Goal: Transaction & Acquisition: Book appointment/travel/reservation

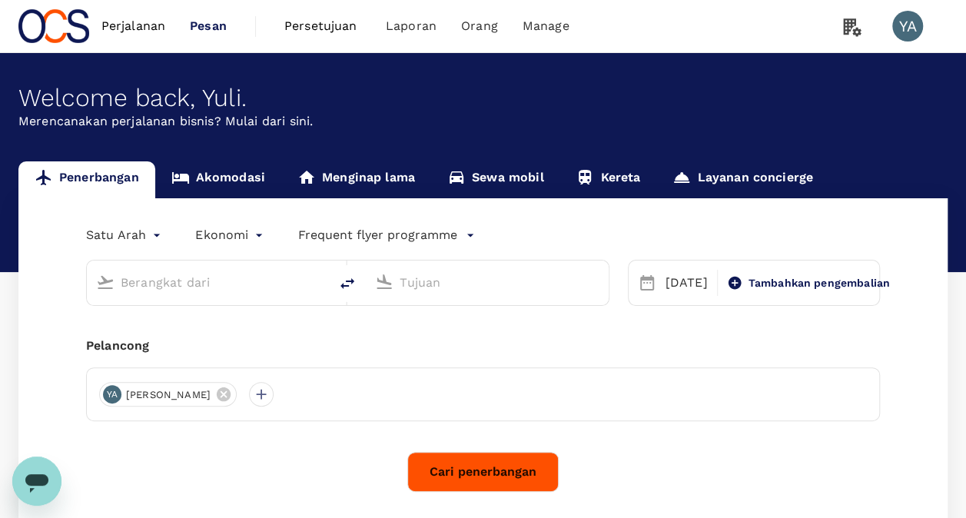
type input "Soekarno-Hatta Intl (CGK)"
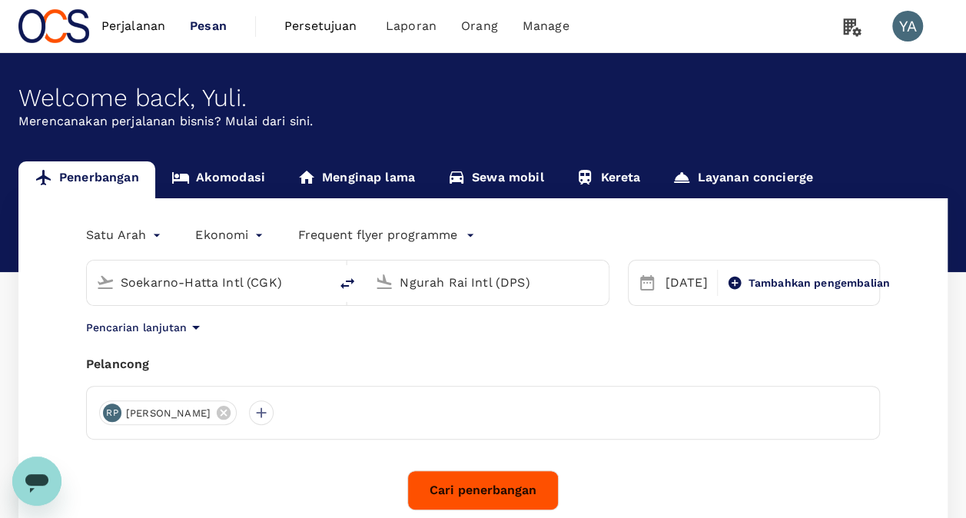
click at [294, 284] on input "Soekarno-Hatta Intl (CGK)" at bounding box center [209, 283] width 176 height 24
click at [431, 281] on input "Ngurah Rai Intl (DPS)" at bounding box center [488, 283] width 176 height 24
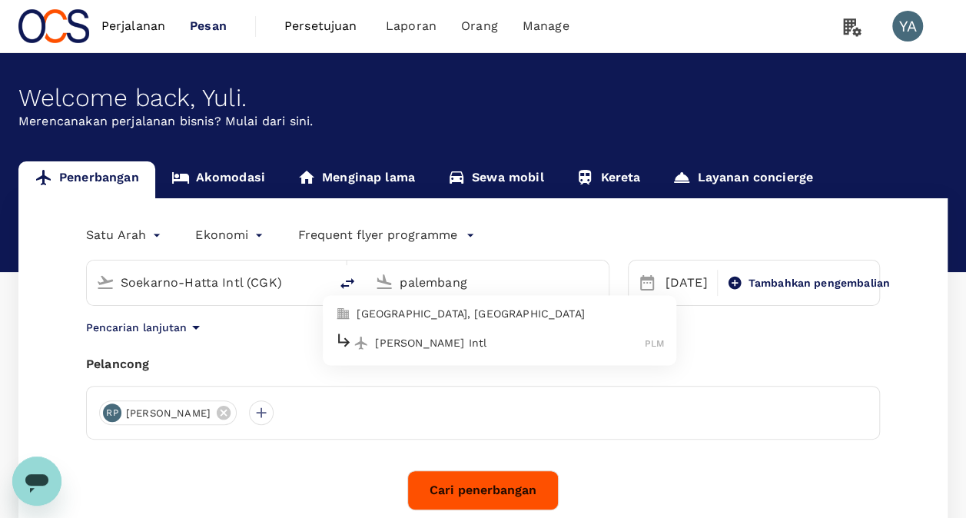
click at [468, 341] on p "[PERSON_NAME] Intl" at bounding box center [510, 342] width 270 height 15
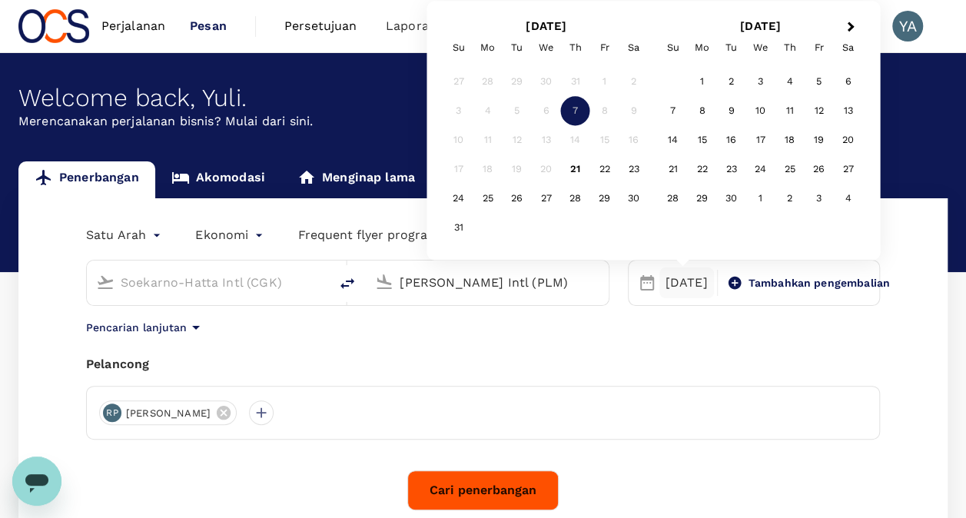
type input "[PERSON_NAME] Intl (PLM)"
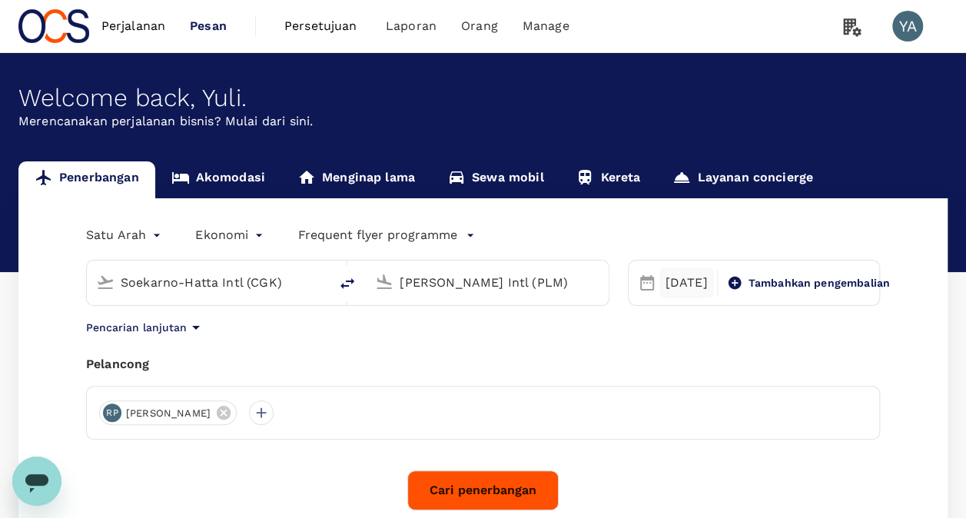
click at [689, 281] on div "[DATE]" at bounding box center [687, 283] width 55 height 31
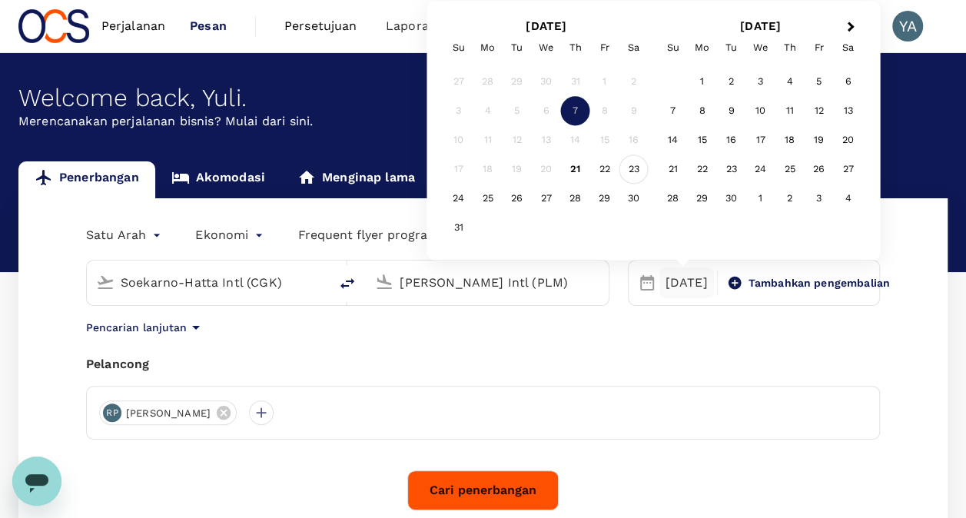
click at [633, 168] on div "23" at bounding box center [634, 169] width 29 height 29
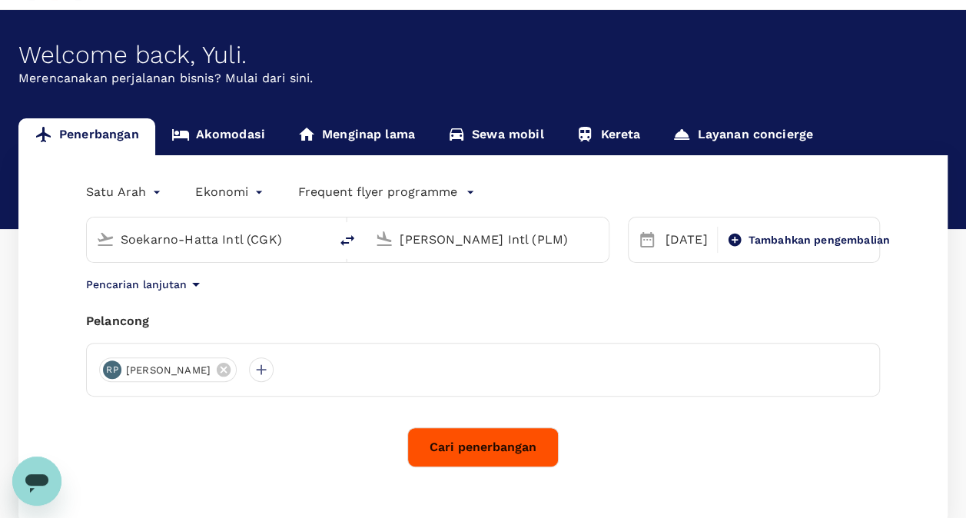
scroll to position [77, 0]
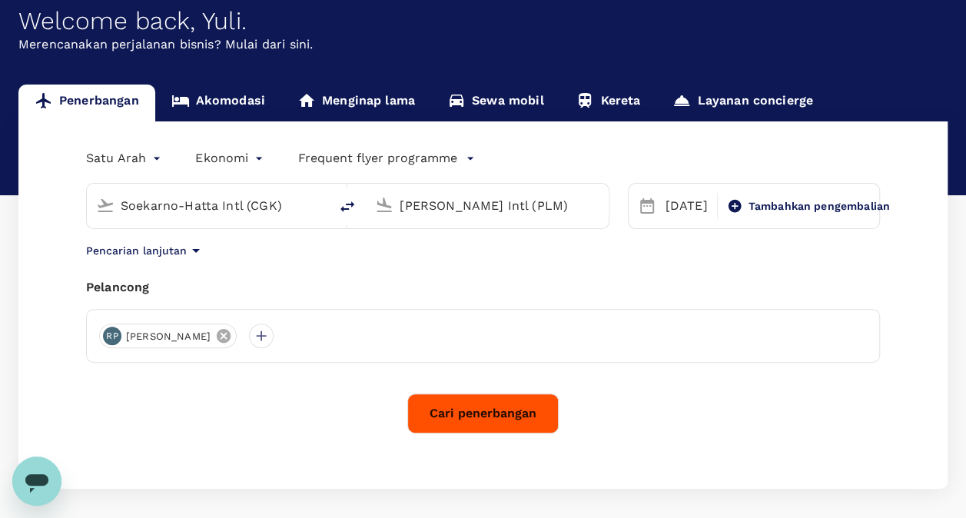
click at [215, 337] on icon at bounding box center [223, 336] width 17 height 17
click at [110, 334] on div at bounding box center [111, 336] width 25 height 25
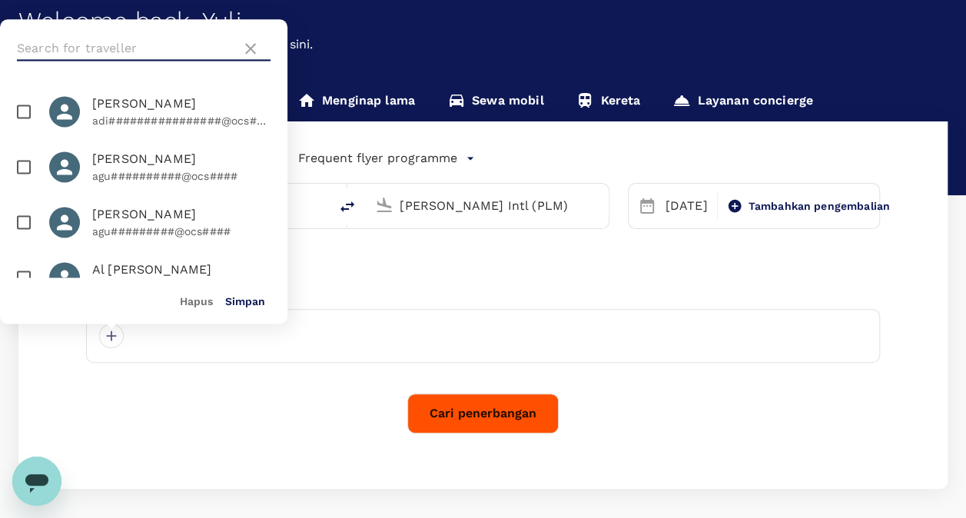
click at [118, 49] on input "text" at bounding box center [126, 48] width 218 height 25
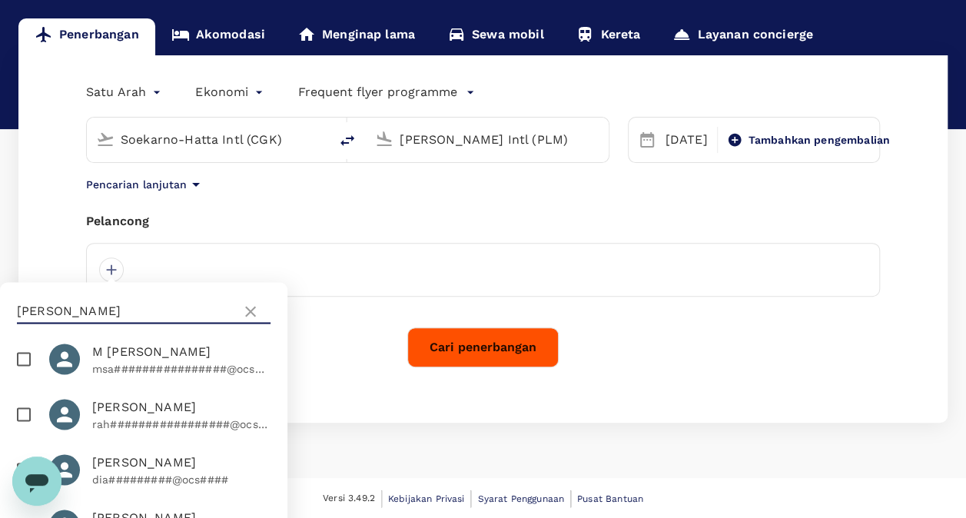
scroll to position [0, 0]
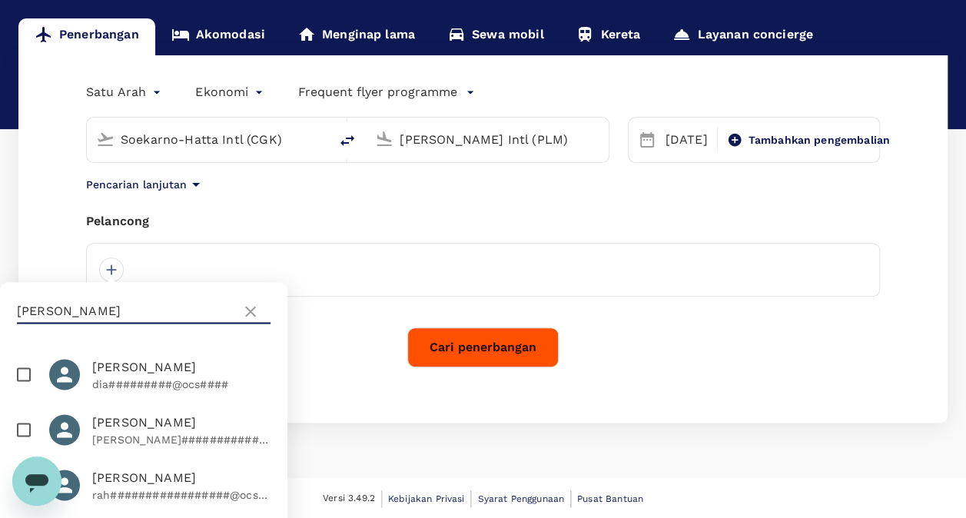
type input "[PERSON_NAME]"
click at [158, 430] on span "[PERSON_NAME]" at bounding box center [181, 422] width 178 height 18
checkbox input "true"
click at [341, 394] on div "[PERSON_NAME] oneway Ekonomi economy Frequent flyer programme [PERSON_NAME] Int…" at bounding box center [483, 239] width 930 height 368
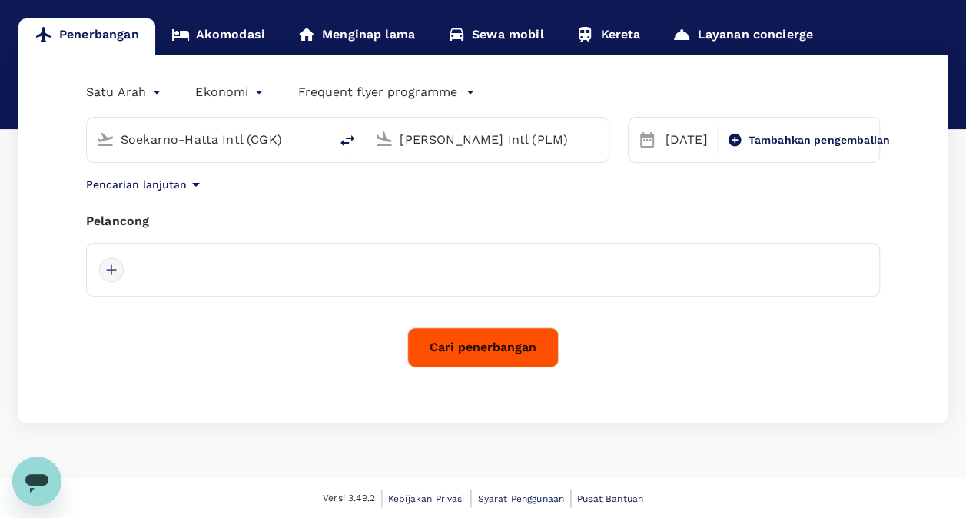
click at [108, 265] on div at bounding box center [111, 270] width 25 height 25
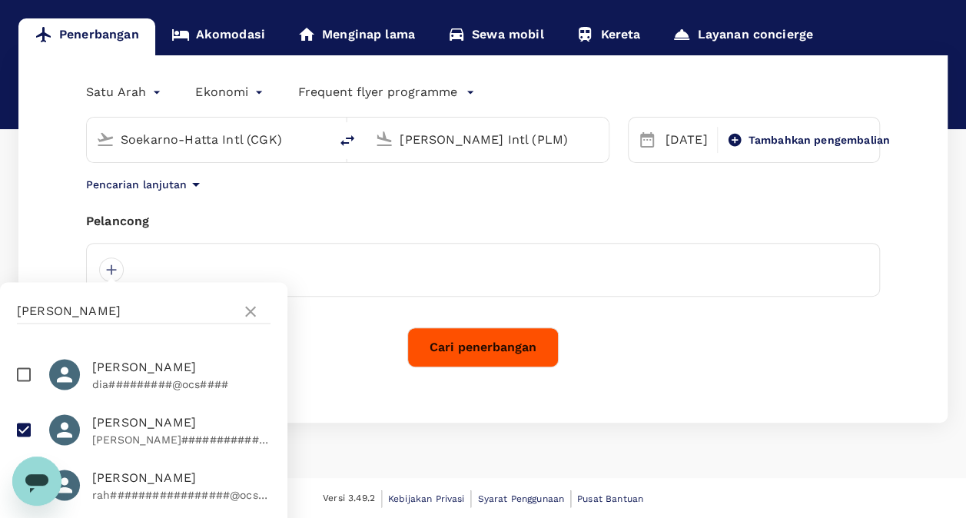
click at [166, 414] on span "[PERSON_NAME]" at bounding box center [181, 422] width 178 height 18
click at [153, 425] on span "[PERSON_NAME]" at bounding box center [181, 422] width 178 height 18
checkbox input "true"
click at [344, 364] on div "Cari penerbangan" at bounding box center [483, 348] width 794 height 40
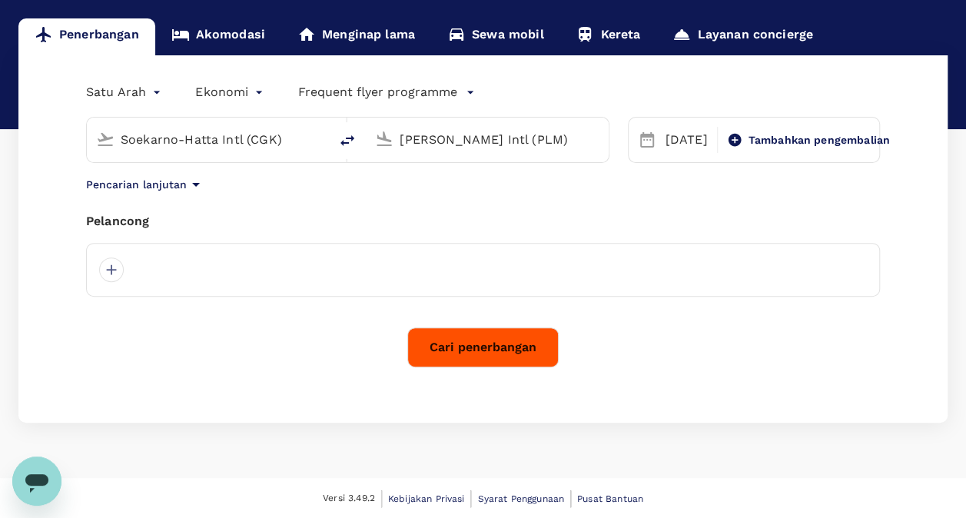
click at [140, 225] on div "Pelancong" at bounding box center [483, 221] width 794 height 18
drag, startPoint x: 140, startPoint y: 225, endPoint x: 181, endPoint y: 231, distance: 41.2
click at [184, 231] on div "Pelancong" at bounding box center [483, 254] width 794 height 85
click at [106, 270] on div at bounding box center [111, 270] width 25 height 25
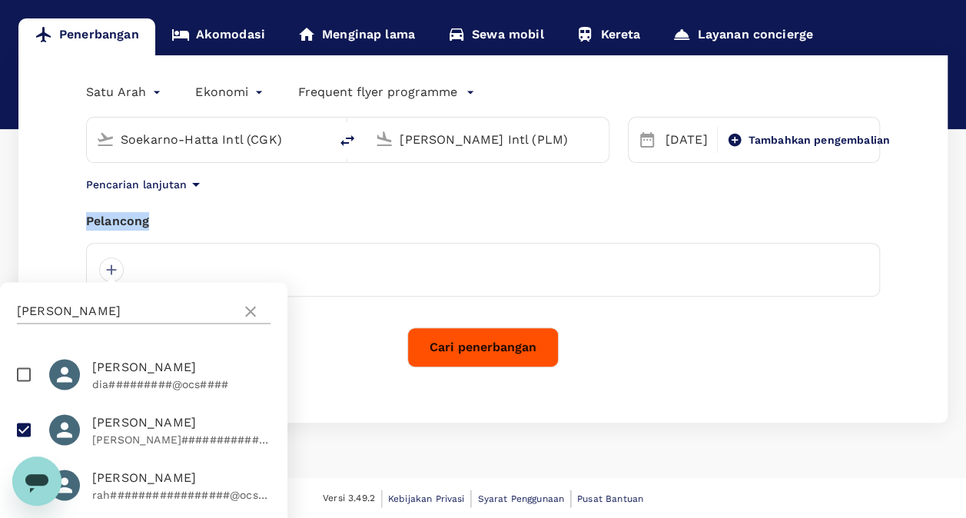
click at [246, 309] on icon at bounding box center [250, 311] width 18 height 18
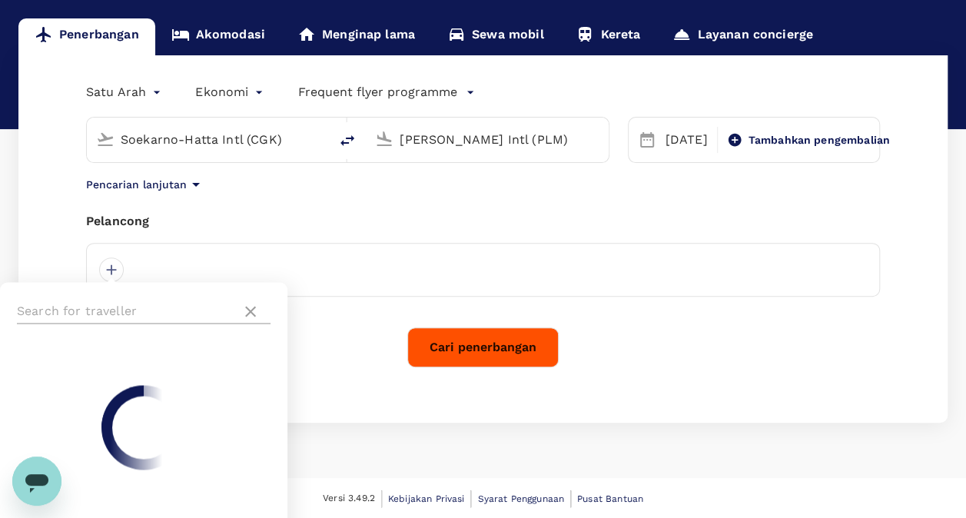
click at [205, 313] on input "text" at bounding box center [126, 311] width 218 height 25
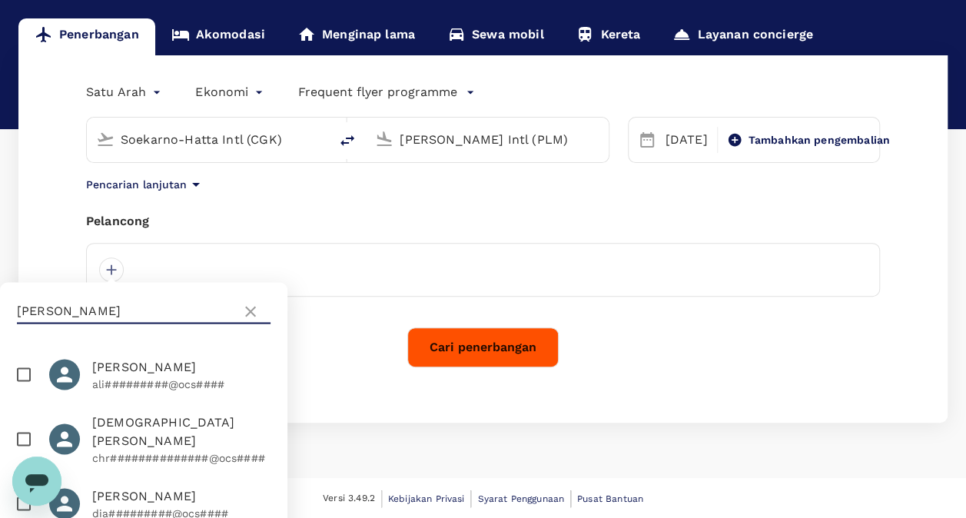
scroll to position [231, 0]
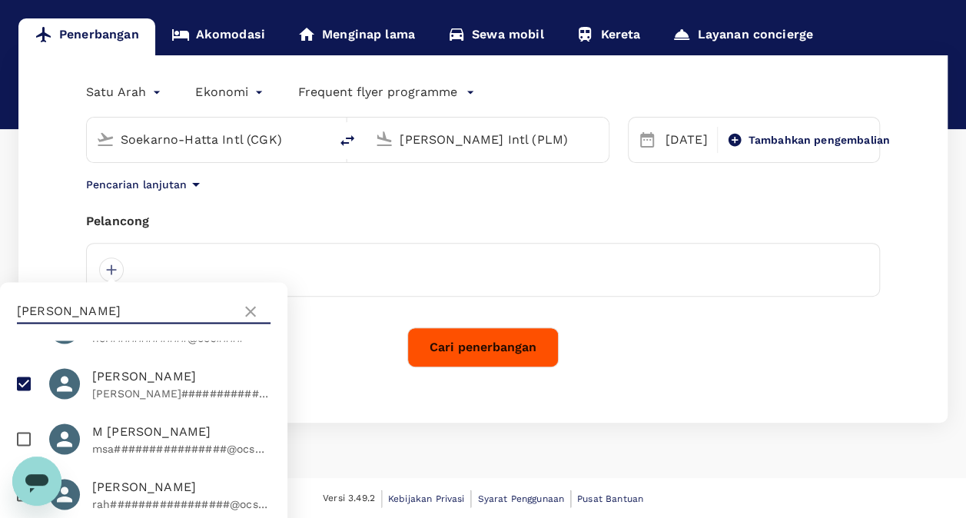
type input "[PERSON_NAME]"
click at [145, 367] on span "[PERSON_NAME]" at bounding box center [181, 376] width 178 height 18
click at [23, 368] on input "checkbox" at bounding box center [24, 384] width 32 height 32
checkbox input "true"
click at [317, 365] on div "Cari penerbangan" at bounding box center [483, 348] width 794 height 40
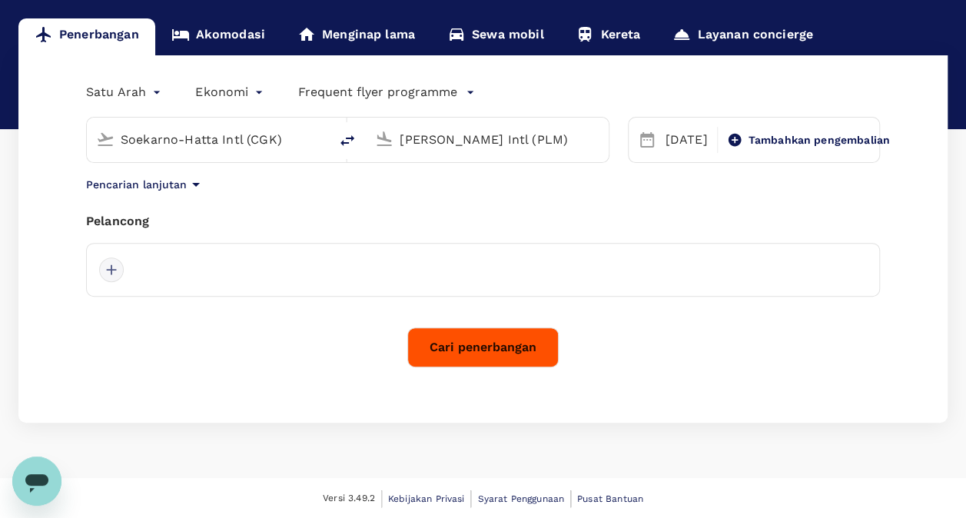
click at [111, 269] on div at bounding box center [111, 270] width 25 height 25
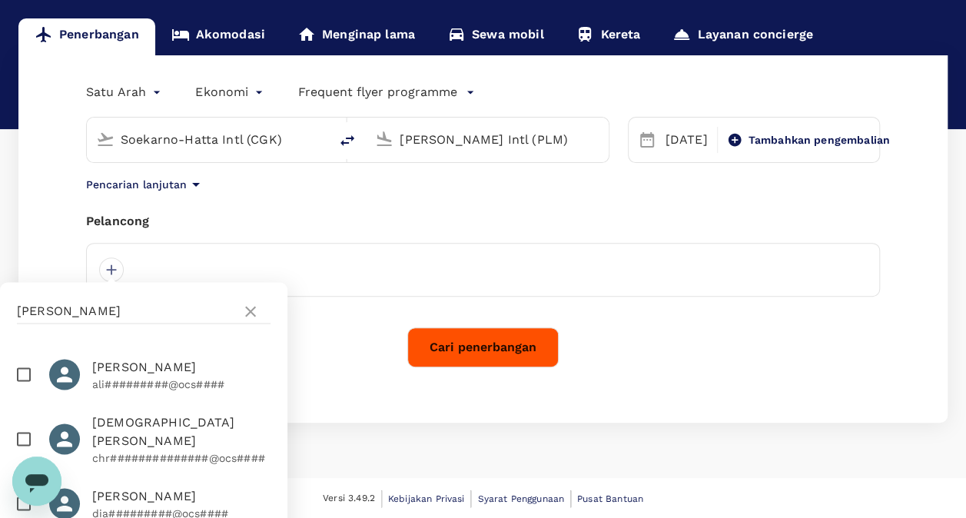
click at [342, 367] on div "Cari penerbangan" at bounding box center [483, 348] width 794 height 40
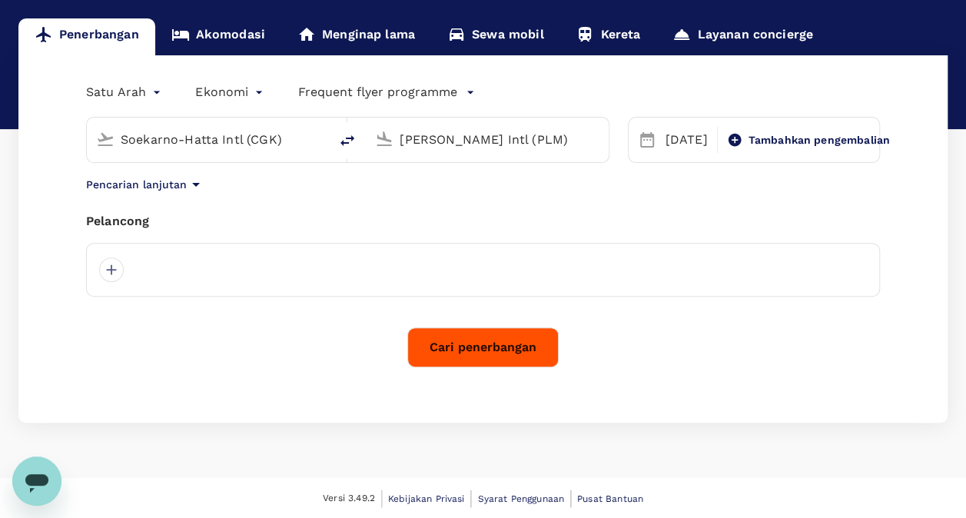
click at [549, 264] on div at bounding box center [483, 270] width 794 height 54
click at [549, 266] on div at bounding box center [483, 270] width 794 height 54
click at [110, 272] on div at bounding box center [111, 270] width 25 height 25
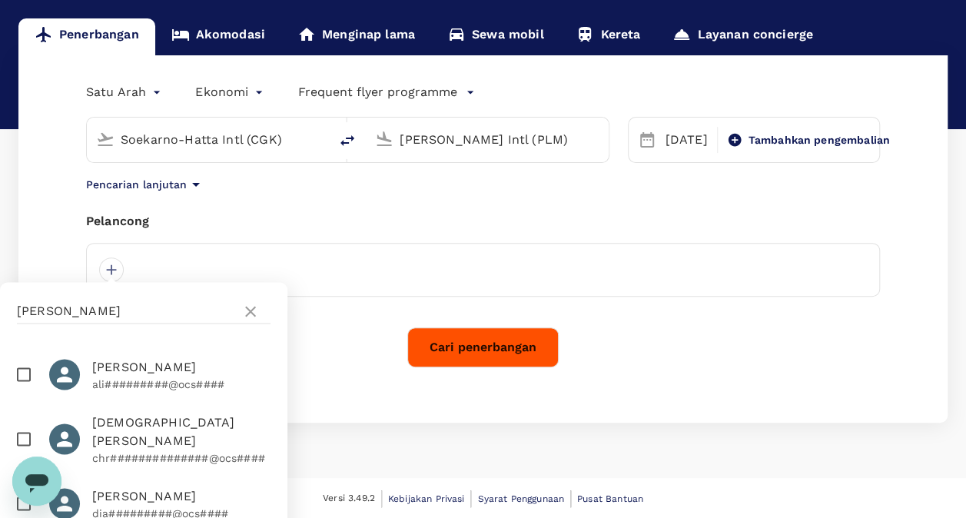
click at [355, 371] on div "[PERSON_NAME] oneway Ekonomi economy Frequent flyer programme [PERSON_NAME] Int…" at bounding box center [483, 239] width 930 height 368
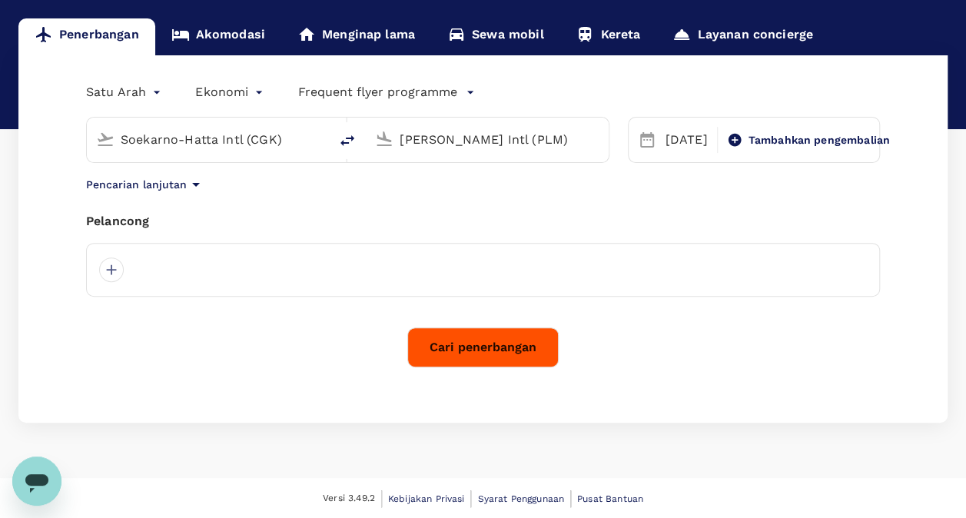
click at [483, 338] on button "Cari penerbangan" at bounding box center [483, 348] width 151 height 40
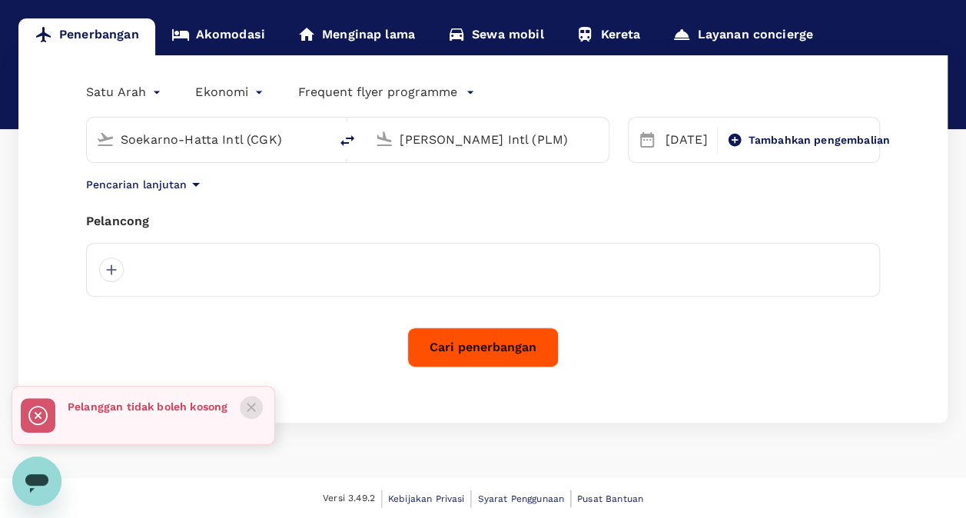
click at [247, 408] on icon "Close" at bounding box center [251, 407] width 15 height 15
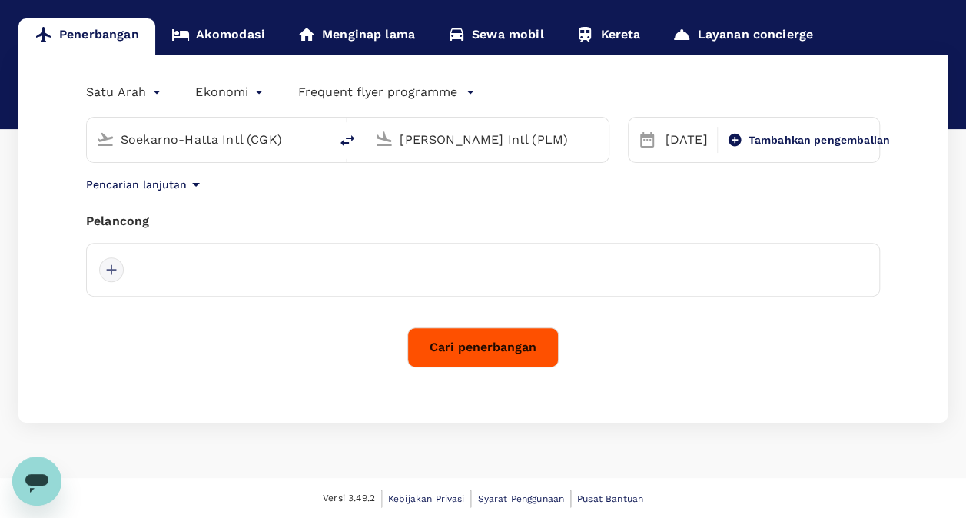
click at [110, 271] on div at bounding box center [111, 270] width 25 height 25
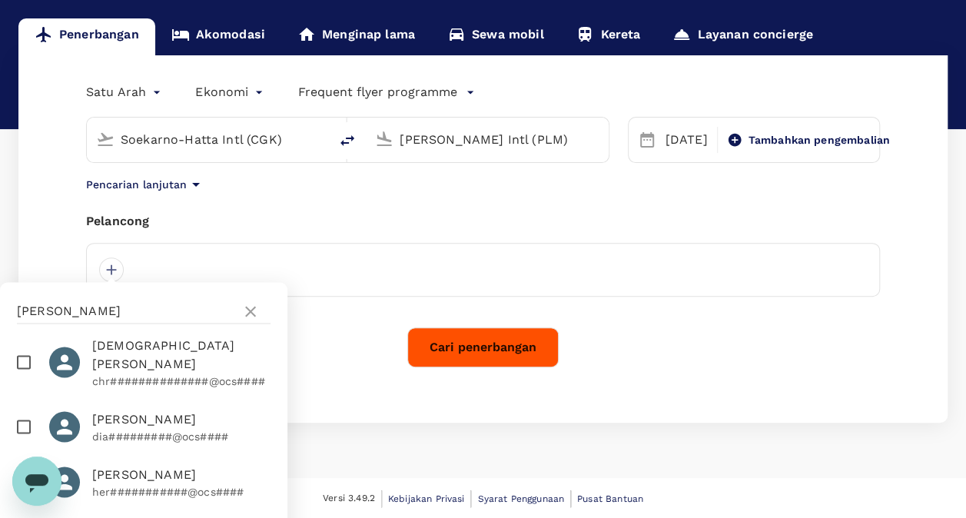
scroll to position [154, 0]
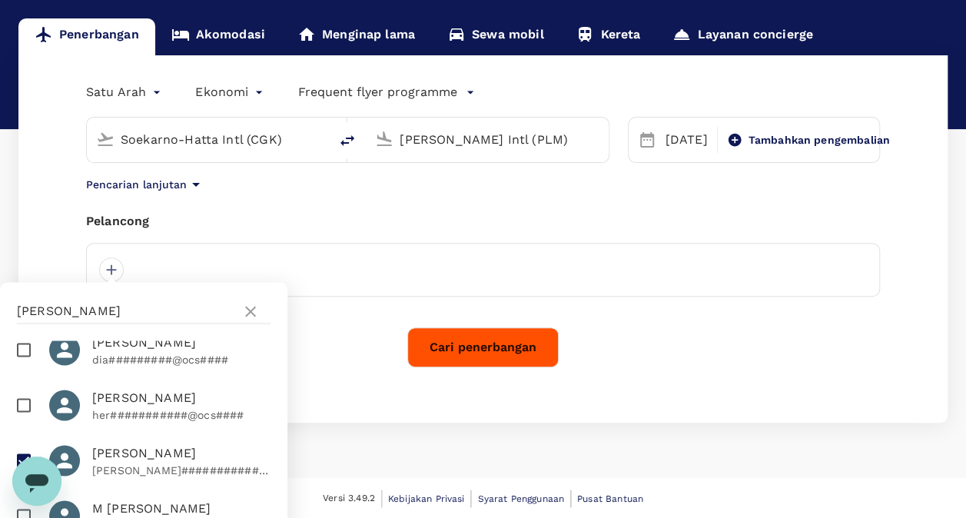
click at [109, 444] on span "[PERSON_NAME]" at bounding box center [181, 453] width 178 height 18
click at [29, 444] on input "checkbox" at bounding box center [24, 460] width 32 height 32
checkbox input "true"
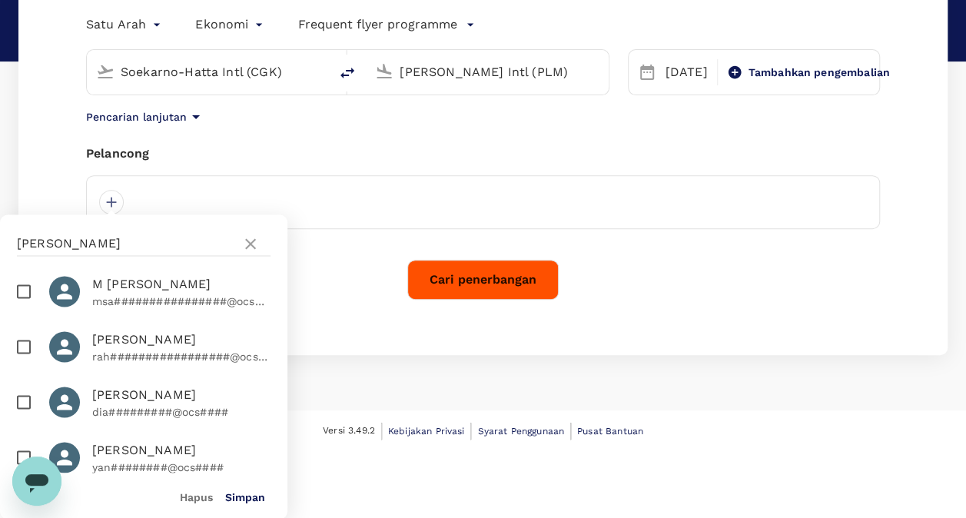
scroll to position [211, 0]
click at [233, 494] on button "Simpan" at bounding box center [245, 496] width 40 height 12
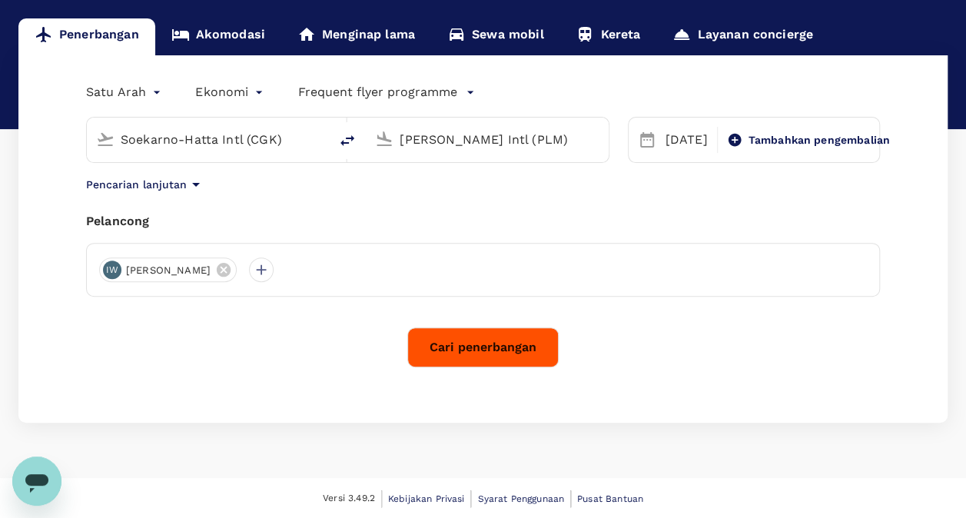
click at [304, 336] on div "Cari penerbangan" at bounding box center [483, 348] width 794 height 40
click at [491, 354] on button "Cari penerbangan" at bounding box center [483, 348] width 151 height 40
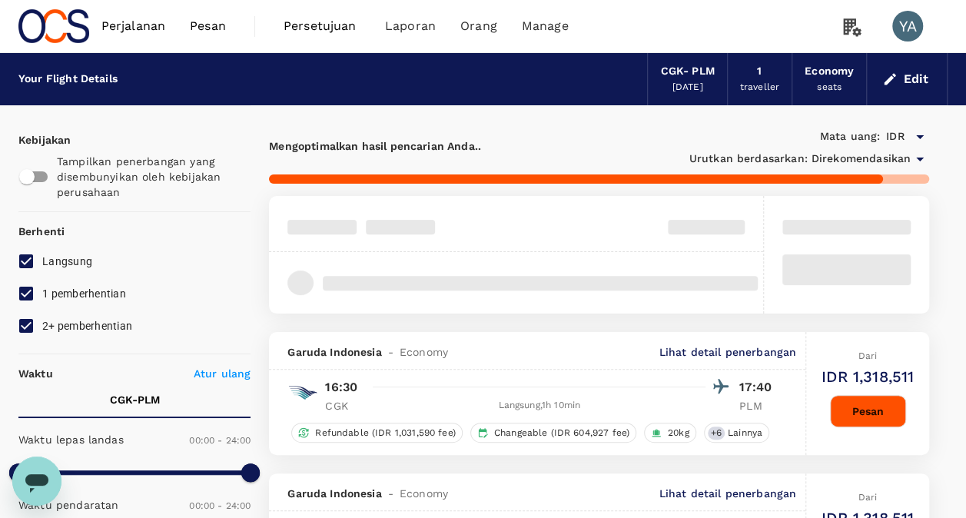
type input "705"
checkbox input "false"
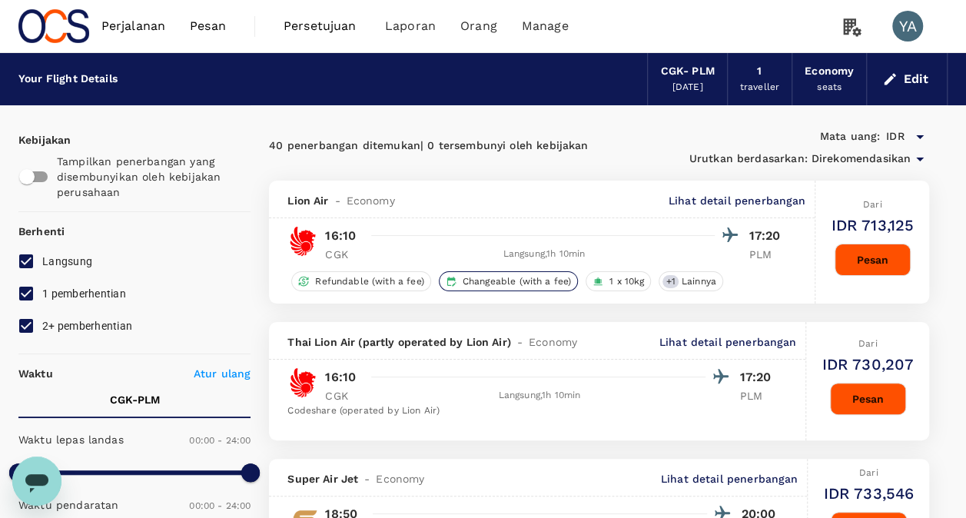
click at [495, 277] on span "Changeable (with a fee)" at bounding box center [517, 281] width 121 height 13
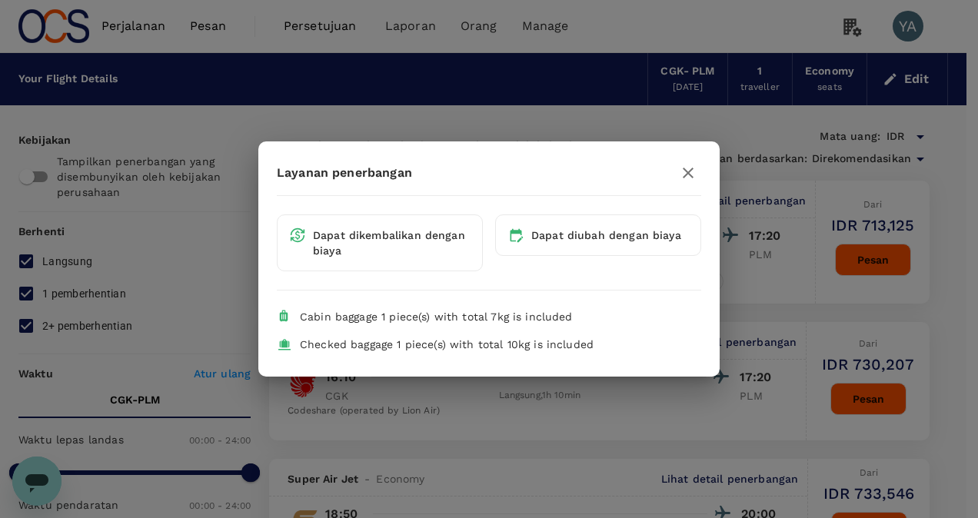
click at [688, 178] on icon "button" at bounding box center [688, 173] width 18 height 18
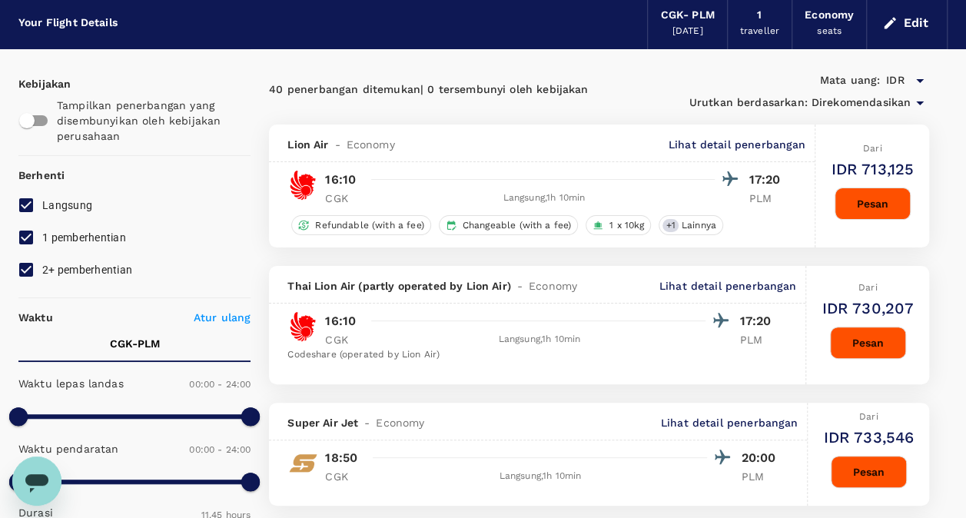
scroll to position [77, 0]
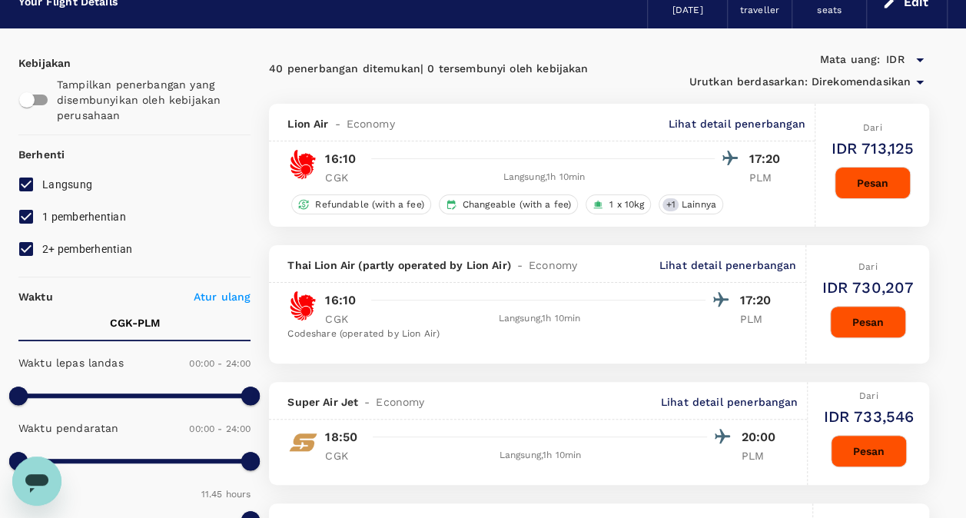
click at [28, 220] on input "1 pemberhentian" at bounding box center [26, 217] width 32 height 32
checkbox input "false"
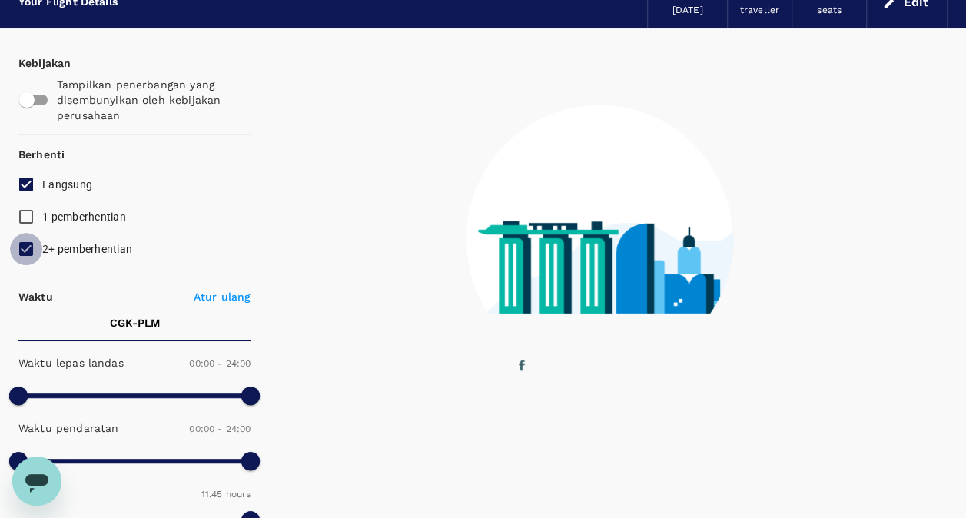
click at [29, 250] on input "2+ pemberhentian" at bounding box center [26, 249] width 32 height 32
checkbox input "false"
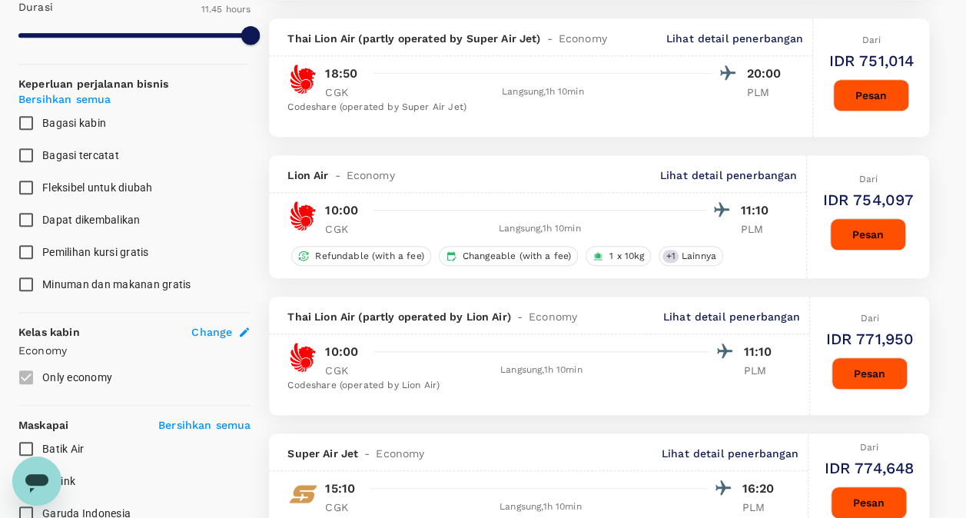
scroll to position [538, 0]
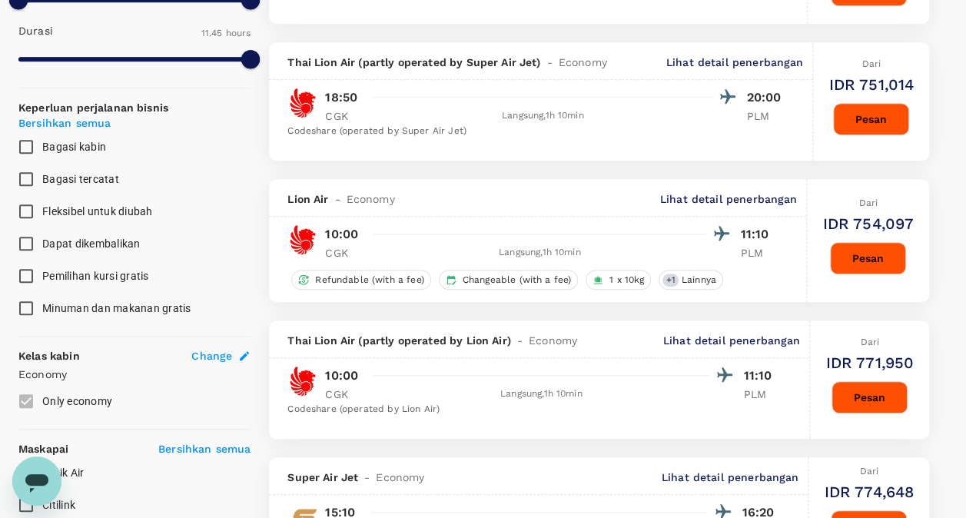
click at [97, 121] on p "Bersihkan semua" at bounding box center [64, 122] width 92 height 15
click at [25, 144] on input "Bagasi kabin" at bounding box center [26, 147] width 32 height 32
checkbox input "true"
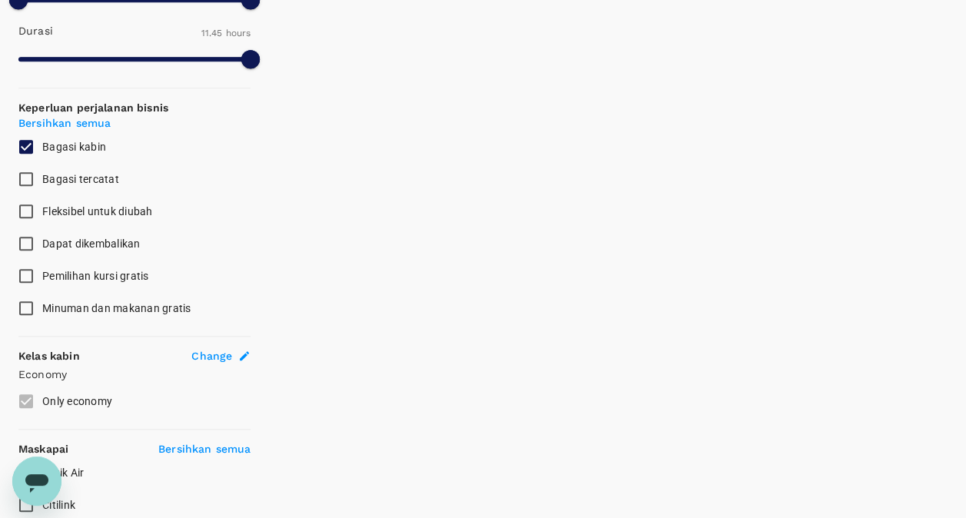
click at [27, 171] on input "Bagasi tercatat" at bounding box center [26, 179] width 32 height 32
checkbox input "true"
click at [31, 208] on input "Fleksibel untuk diubah" at bounding box center [26, 211] width 32 height 32
checkbox input "true"
click at [33, 240] on input "Dapat dikembalikan" at bounding box center [26, 244] width 32 height 32
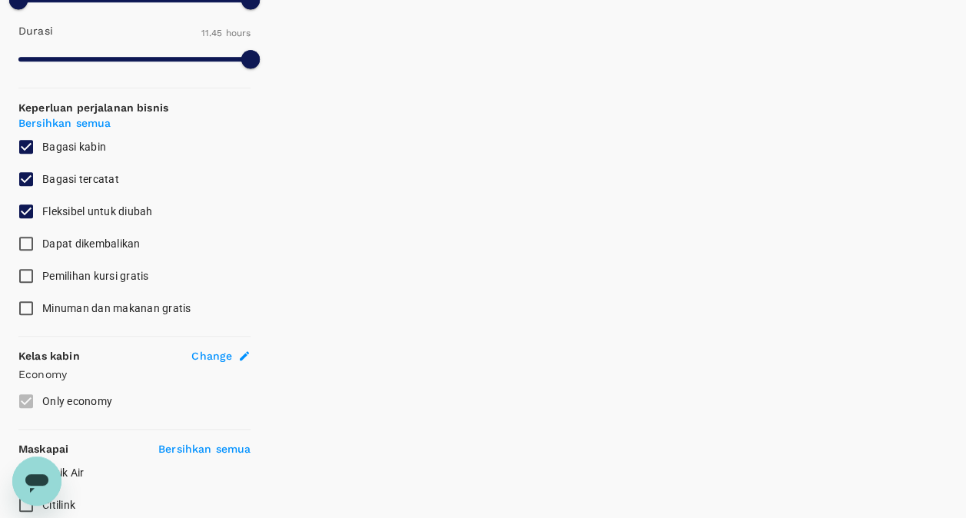
checkbox input "true"
click at [33, 270] on input "Pemilihan kursi gratis" at bounding box center [26, 276] width 32 height 32
checkbox input "true"
click at [26, 304] on input "Minuman dan makanan gratis" at bounding box center [26, 308] width 32 height 32
checkbox input "true"
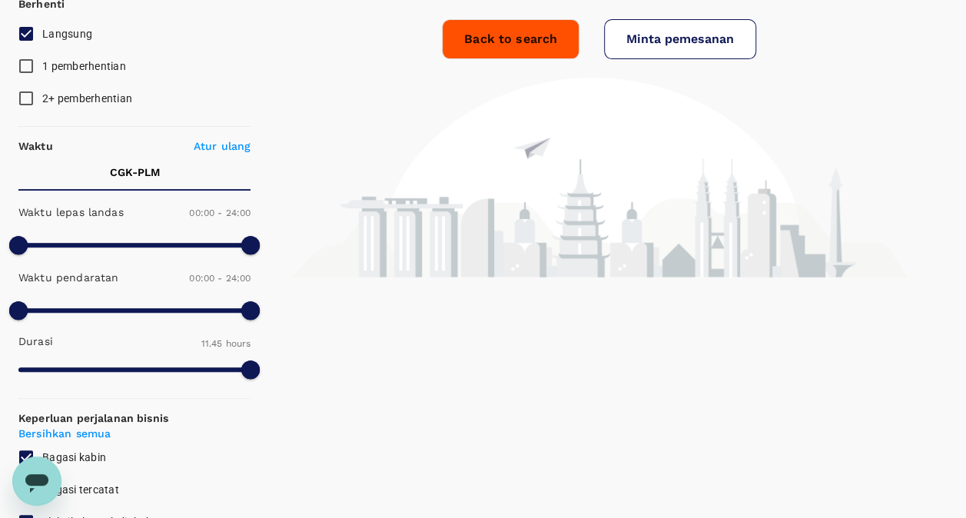
scroll to position [231, 0]
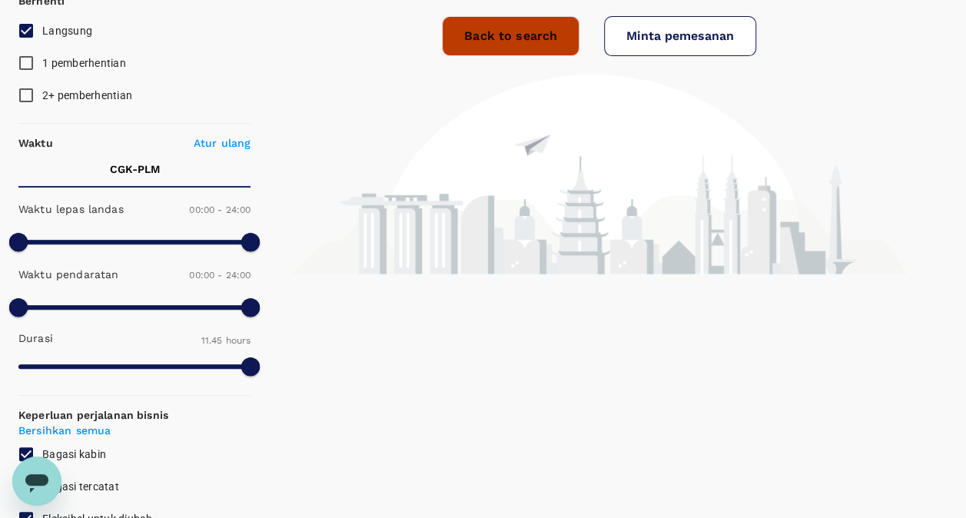
click at [484, 32] on link "Back to search" at bounding box center [511, 36] width 138 height 40
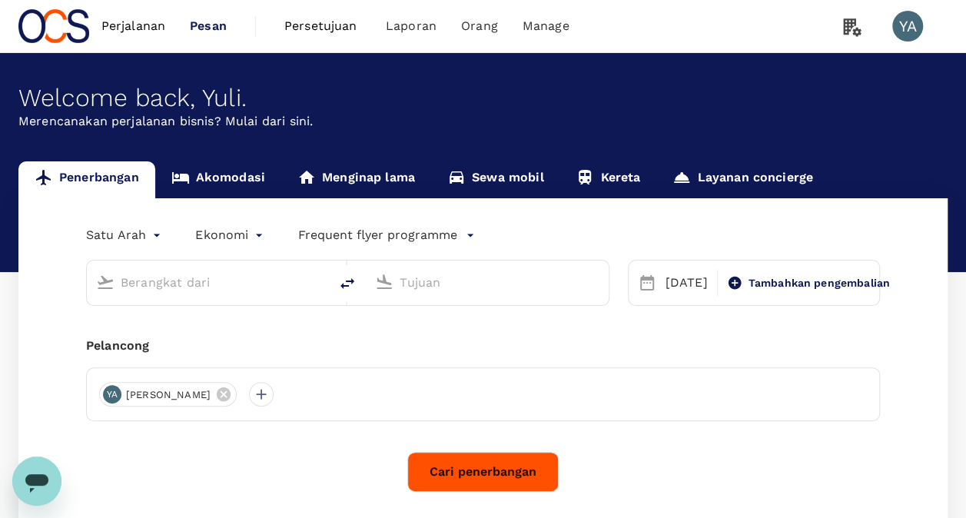
type input "Soekarno-Hatta Intl (CGK)"
type input "[PERSON_NAME] Intl (PLM)"
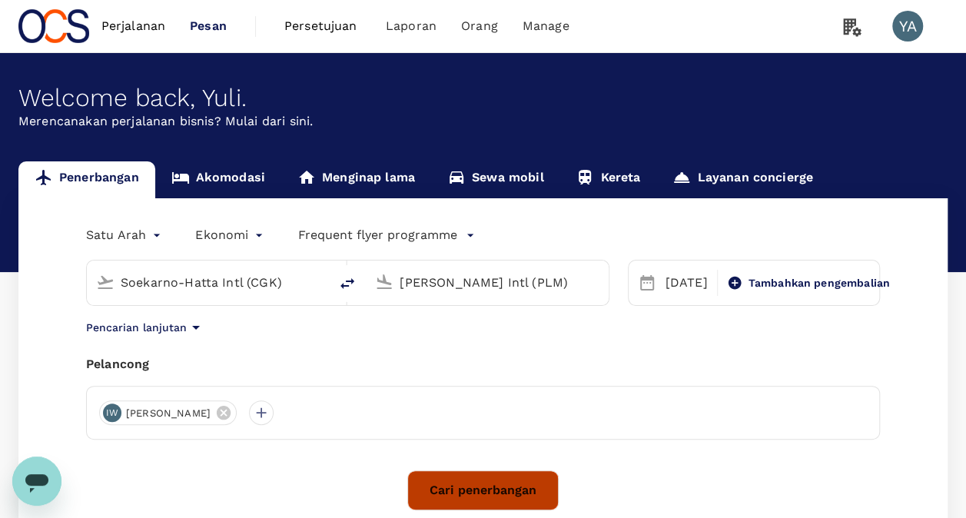
click at [463, 481] on button "Cari penerbangan" at bounding box center [483, 491] width 151 height 40
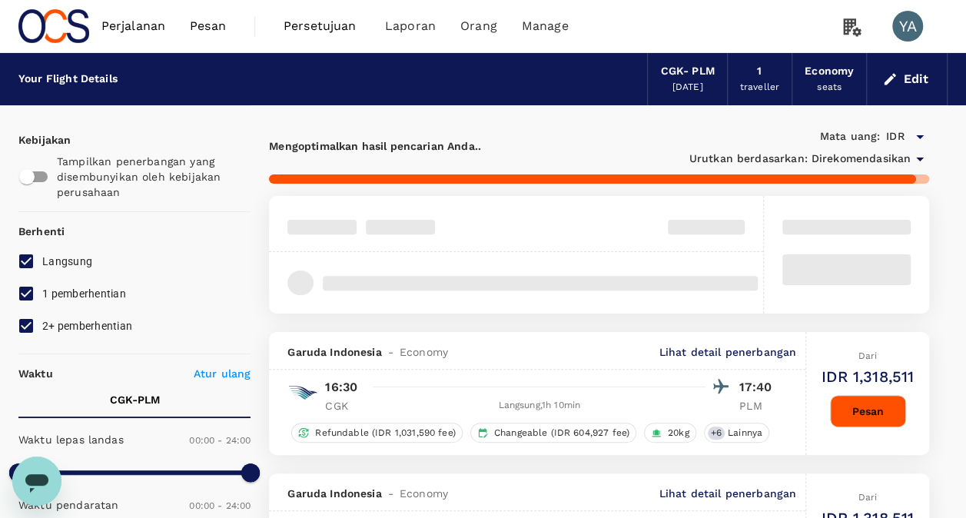
click at [29, 291] on input "1 pemberhentian" at bounding box center [26, 294] width 32 height 32
checkbox input "false"
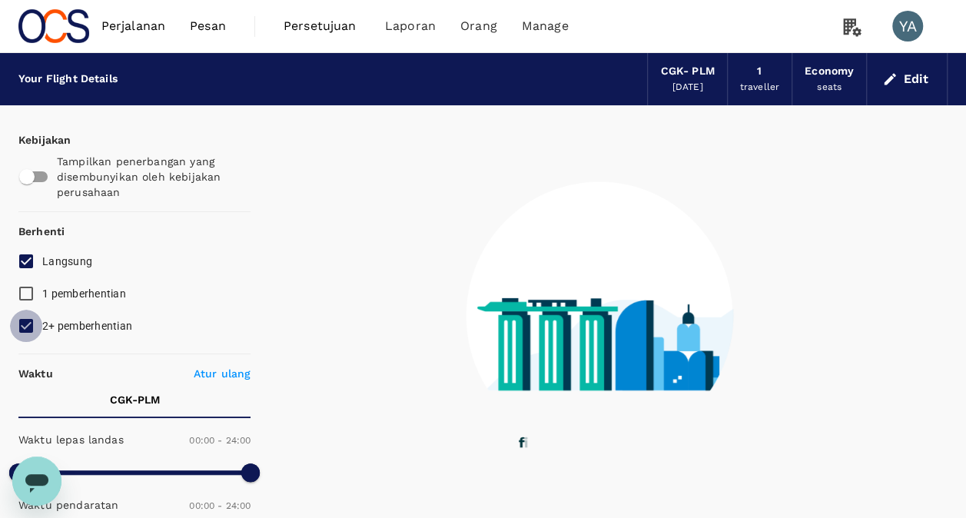
click at [28, 319] on input "2+ pemberhentian" at bounding box center [26, 326] width 32 height 32
checkbox input "false"
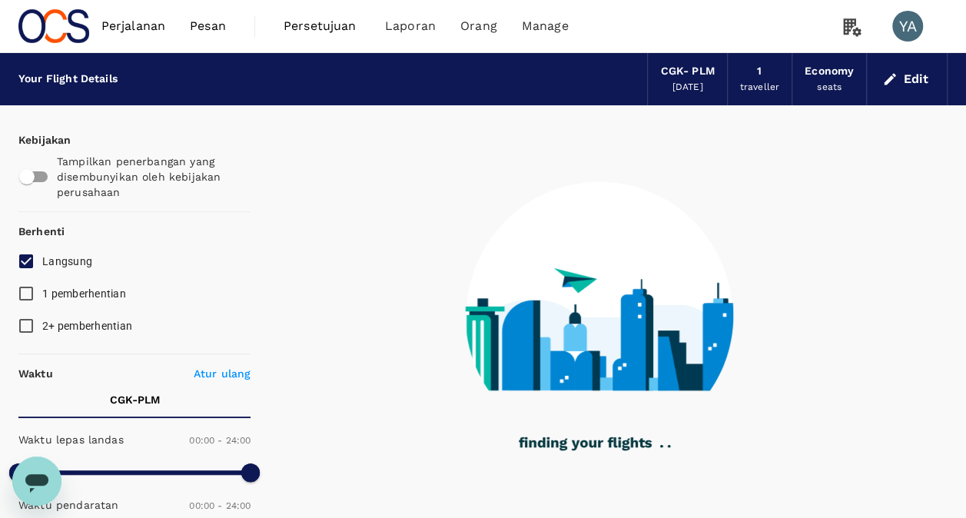
type input "705"
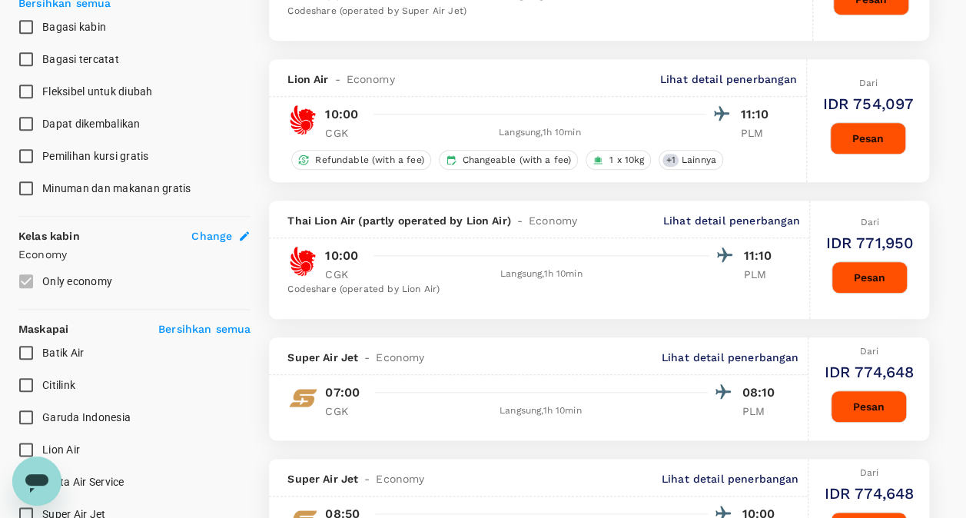
scroll to position [692, 0]
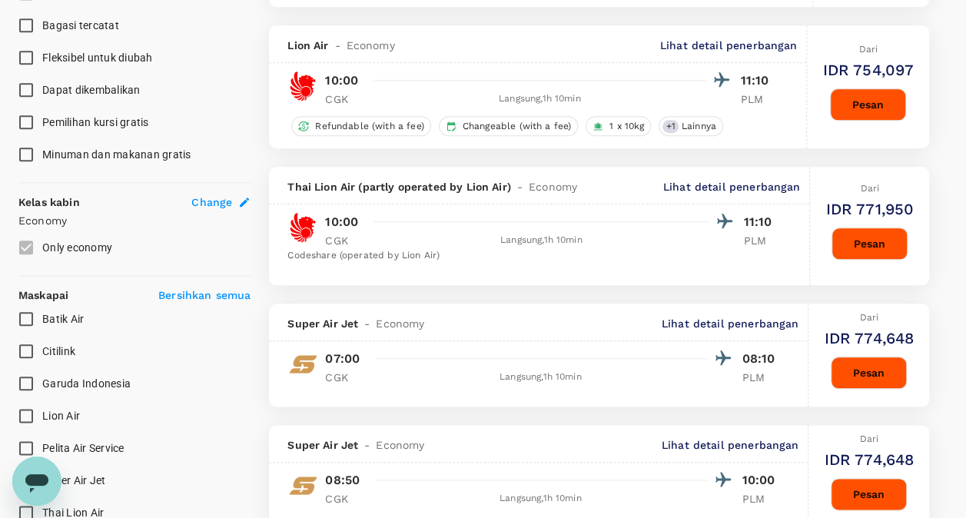
click at [27, 320] on input "Batik Air" at bounding box center [26, 319] width 32 height 32
checkbox input "true"
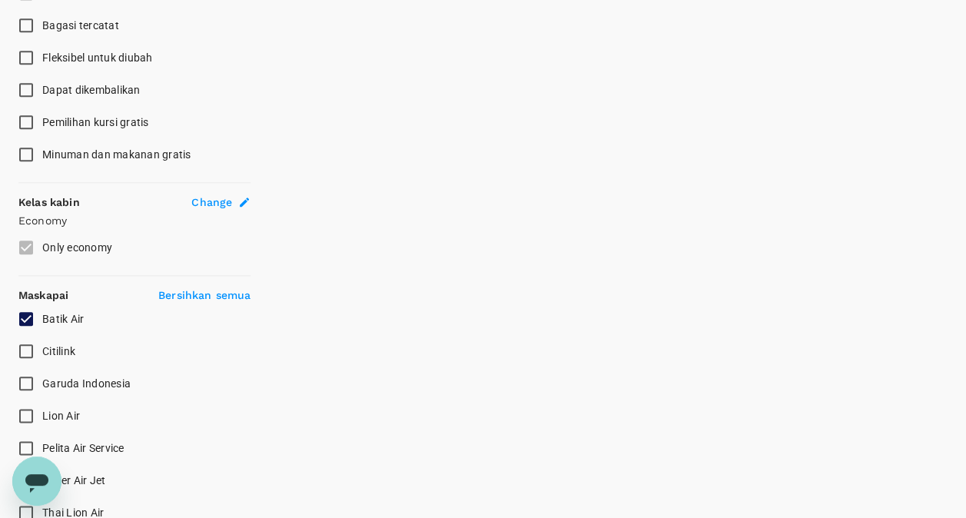
click at [26, 352] on input "Citilink" at bounding box center [26, 351] width 32 height 32
checkbox input "true"
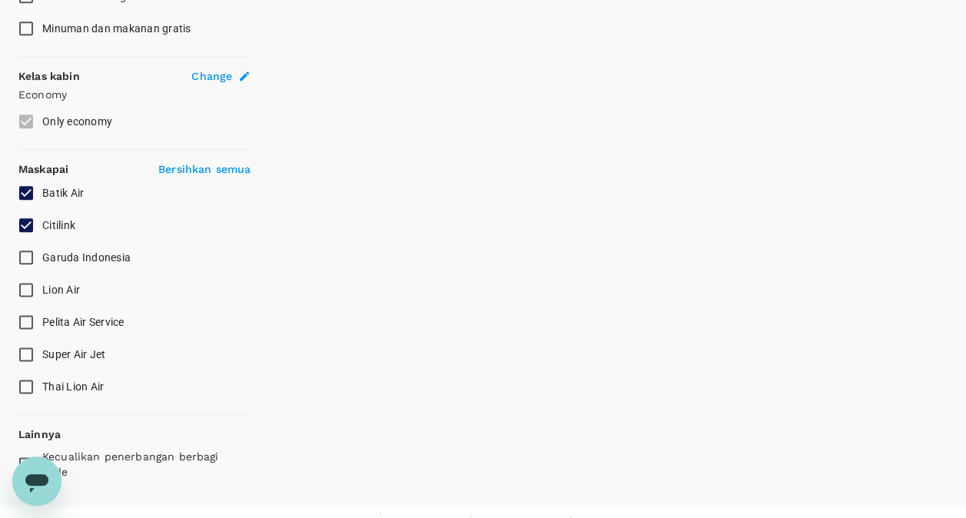
scroll to position [843, 0]
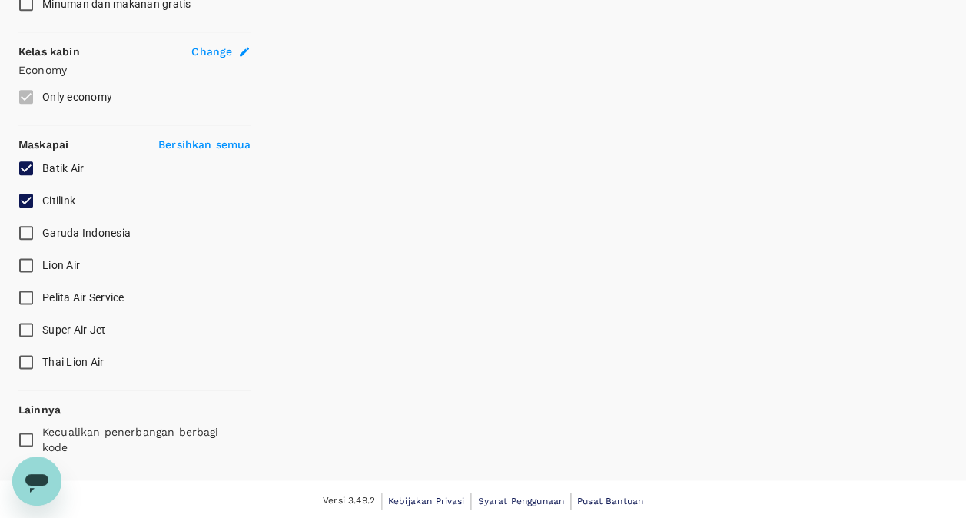
click at [32, 262] on input "Lion Air" at bounding box center [26, 265] width 32 height 32
checkbox input "true"
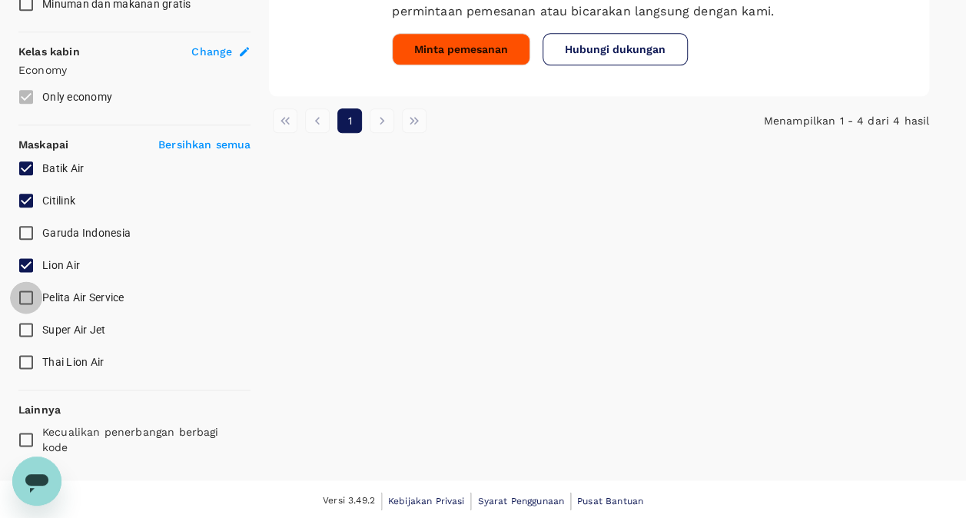
click at [35, 294] on input "Pelita Air Service" at bounding box center [26, 297] width 32 height 32
checkbox input "true"
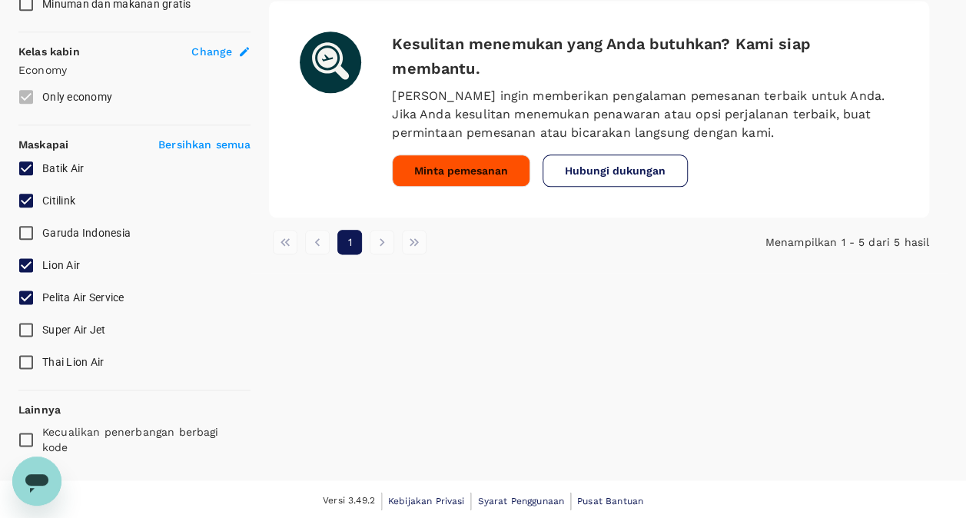
click at [28, 328] on input "Super Air Jet" at bounding box center [26, 330] width 32 height 32
checkbox input "true"
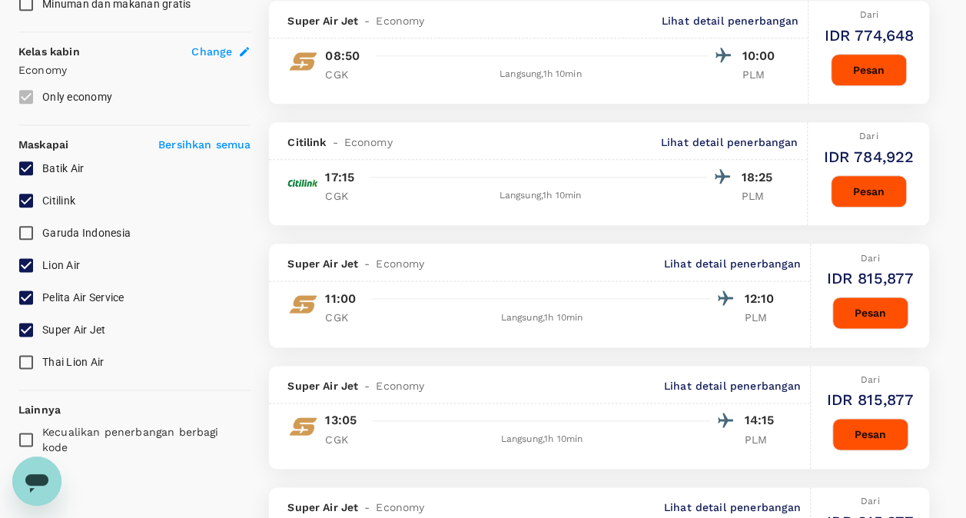
click at [26, 294] on input "Pelita Air Service" at bounding box center [26, 297] width 32 height 32
click at [25, 286] on input "Pelita Air Service" at bounding box center [26, 297] width 32 height 32
checkbox input "true"
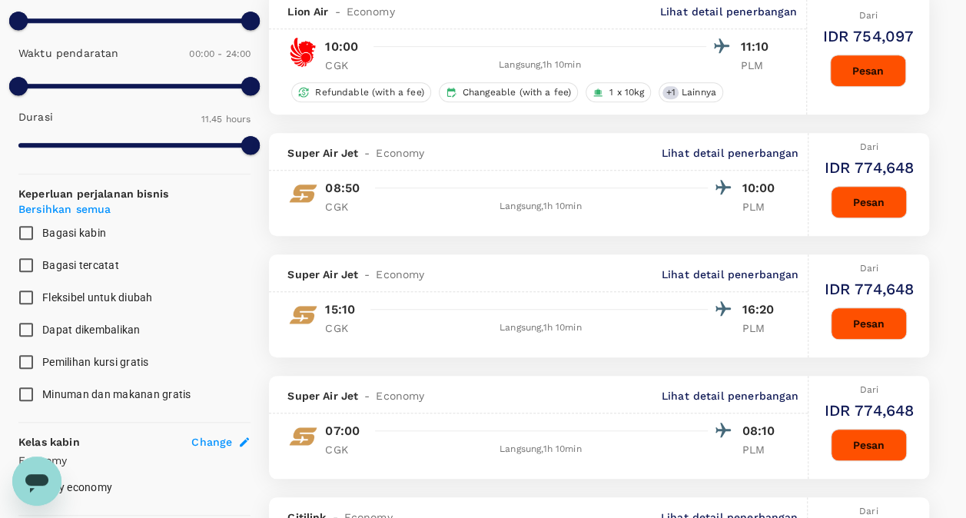
scroll to position [0, 0]
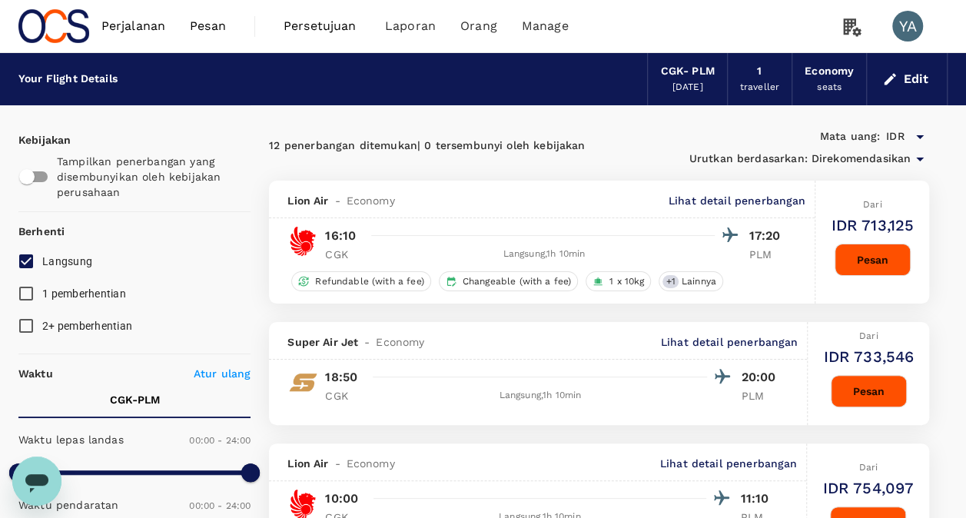
click at [138, 26] on span "Perjalanan" at bounding box center [133, 26] width 65 height 18
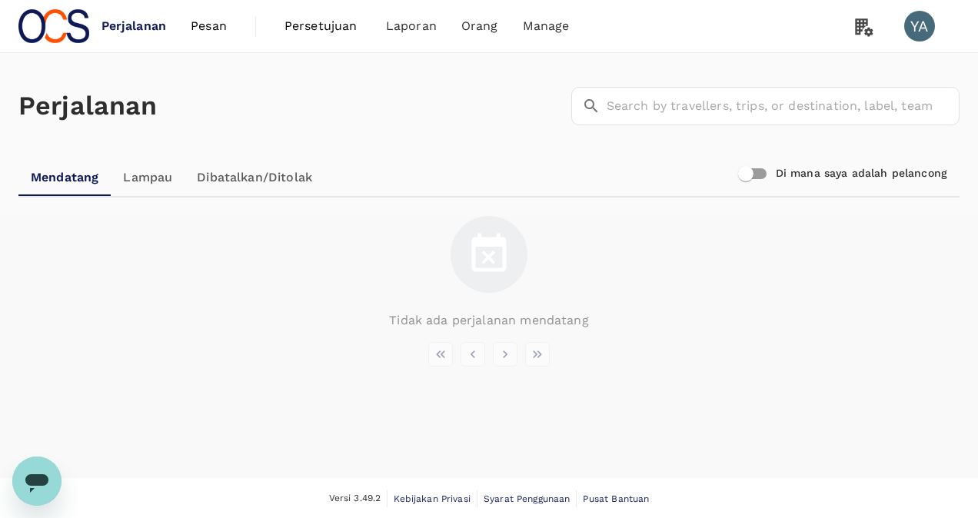
click at [142, 18] on span "Perjalanan" at bounding box center [133, 26] width 65 height 18
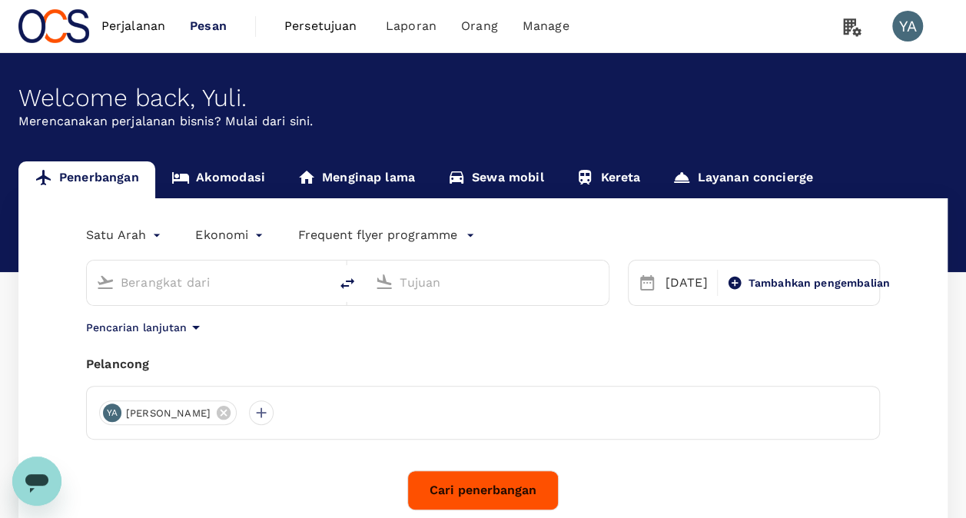
type input "Soekarno-Hatta Intl (CGK)"
type input "[PERSON_NAME] Intl (PLM)"
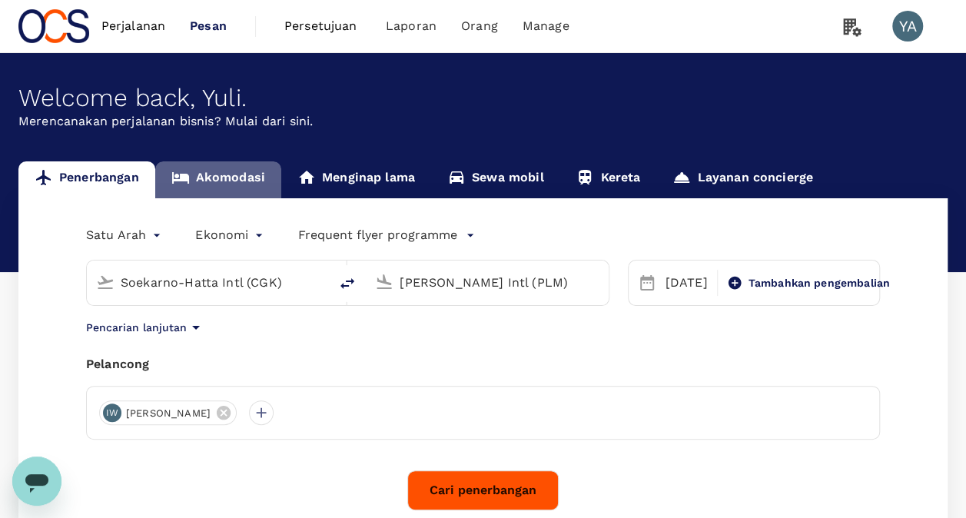
click at [223, 177] on link "Akomodasi" at bounding box center [218, 179] width 126 height 37
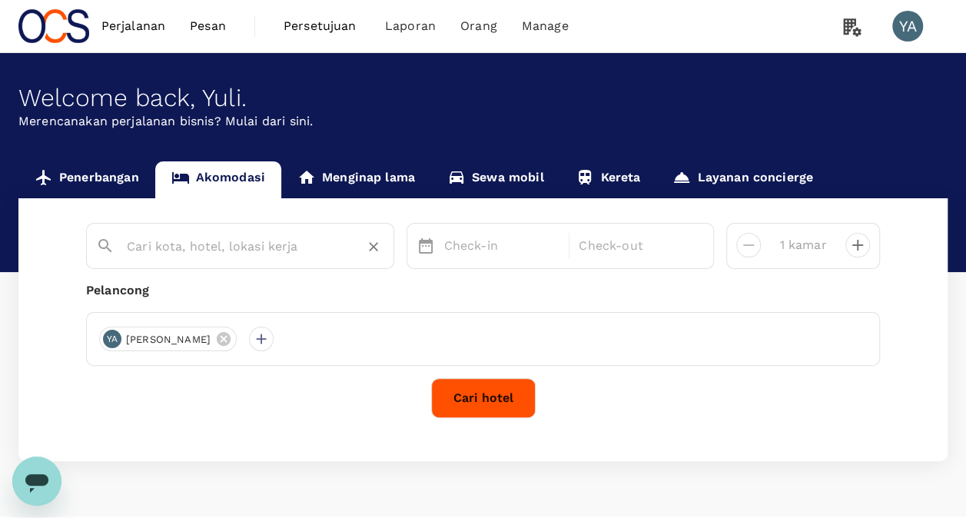
click at [181, 255] on input "text" at bounding box center [234, 247] width 215 height 24
paste input "Citrip Hotel Simpang Lima citriphotel.com 6 Tripadvisor reviews · 2-star hotel …"
drag, startPoint x: 341, startPoint y: 243, endPoint x: 254, endPoint y: 245, distance: 87.7
click at [254, 245] on div "Citrip Hotel Simpang Lima citriphotel.com 6 Tripadvisor reviews · 2-star hotel …" at bounding box center [256, 247] width 258 height 25
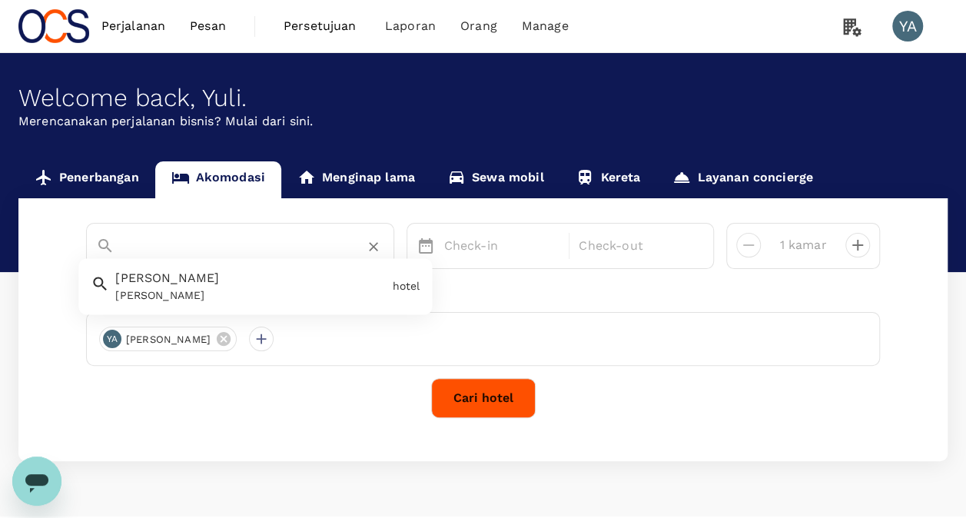
click at [243, 245] on input "Citrip Hotel Simpang Lima citriphotel.com 6 Tripadvisor reviews · 2-star hotel …" at bounding box center [234, 247] width 215 height 24
drag, startPoint x: 243, startPoint y: 243, endPoint x: 354, endPoint y: 244, distance: 110.7
click at [354, 244] on div "Citrip Hotel Simpang Lima citriphotel.com 6 Tripadvisor reviews · 2-star hotel …" at bounding box center [256, 247] width 258 height 25
type input "Citrip Hotel Simpang Lima citriphotel.com 6 Tripadvisor reviews · 2-star hotel …"
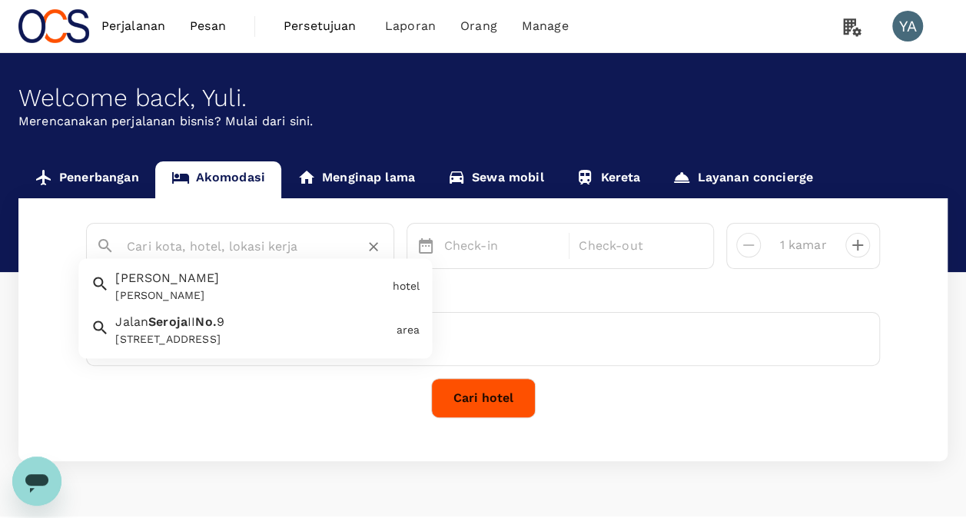
scroll to position [0, 0]
